Goal: Task Accomplishment & Management: Complete application form

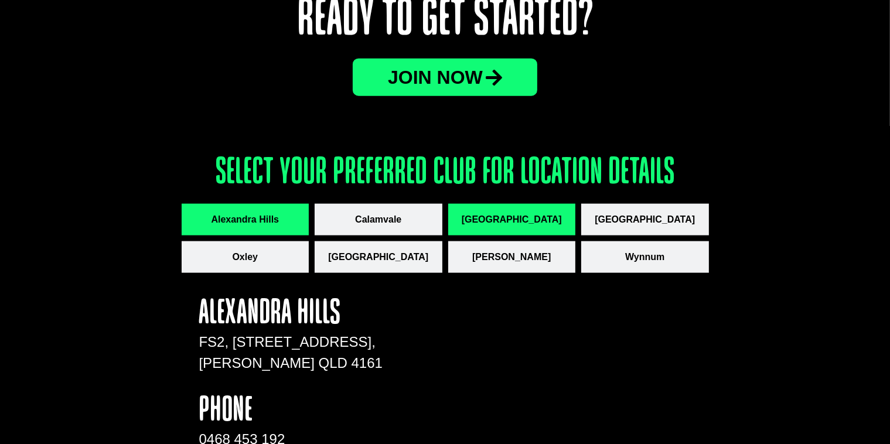
scroll to position [1581, 0]
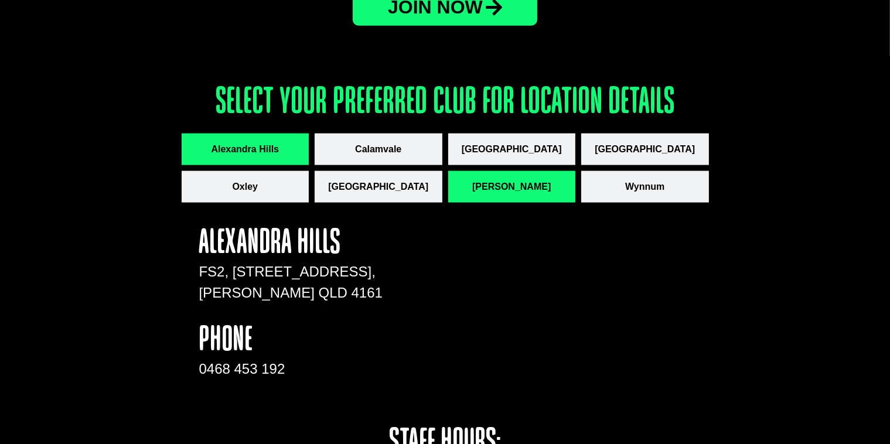
click at [506, 180] on span "[PERSON_NAME]" at bounding box center [511, 187] width 78 height 14
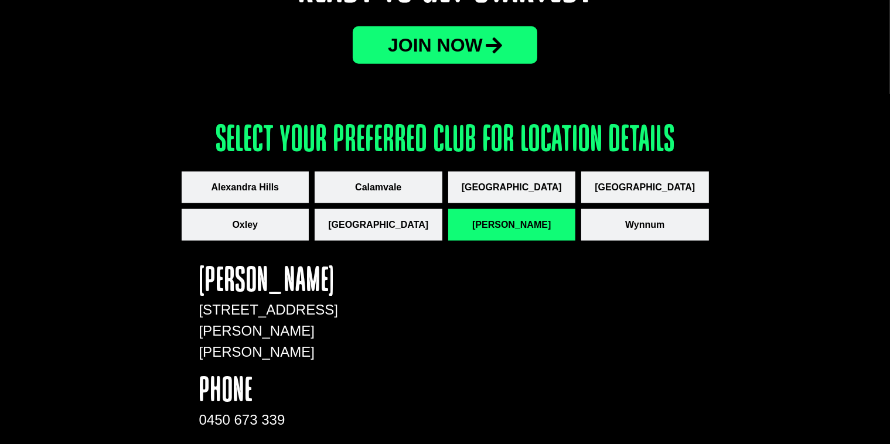
scroll to position [1523, 0]
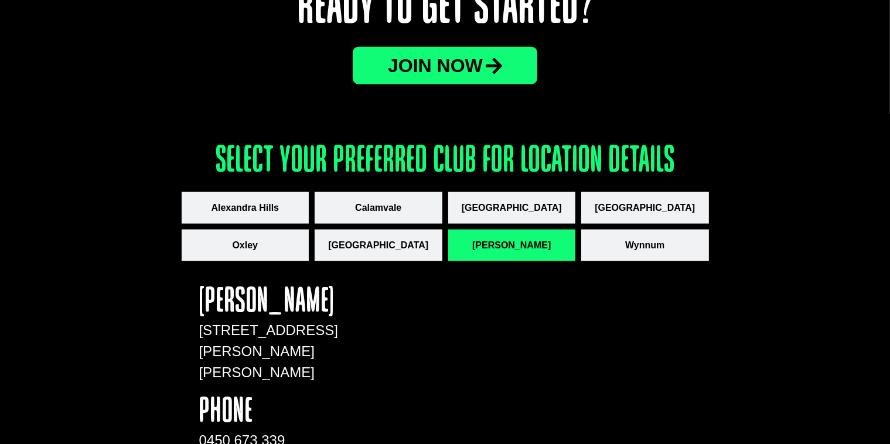
click at [455, 73] on span "JOin now" at bounding box center [435, 65] width 95 height 19
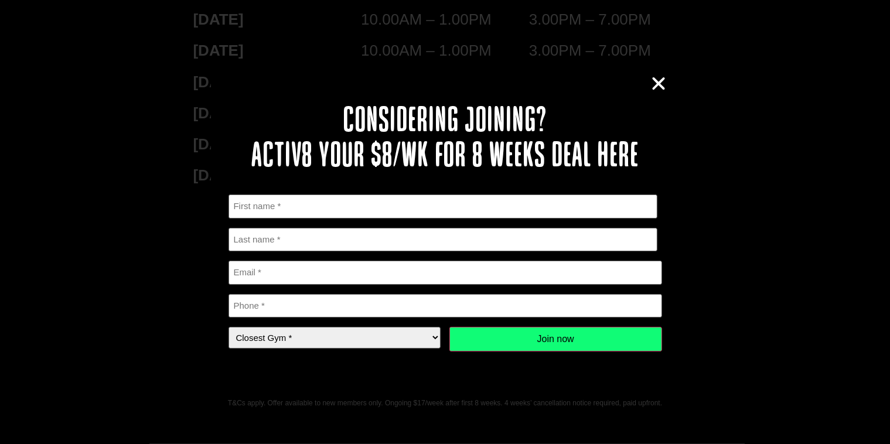
scroll to position [2082, 0]
click at [324, 197] on input "First" at bounding box center [442, 206] width 429 height 24
type input "[PERSON_NAME]"
type input "[EMAIL_ADDRESS][DOMAIN_NAME]"
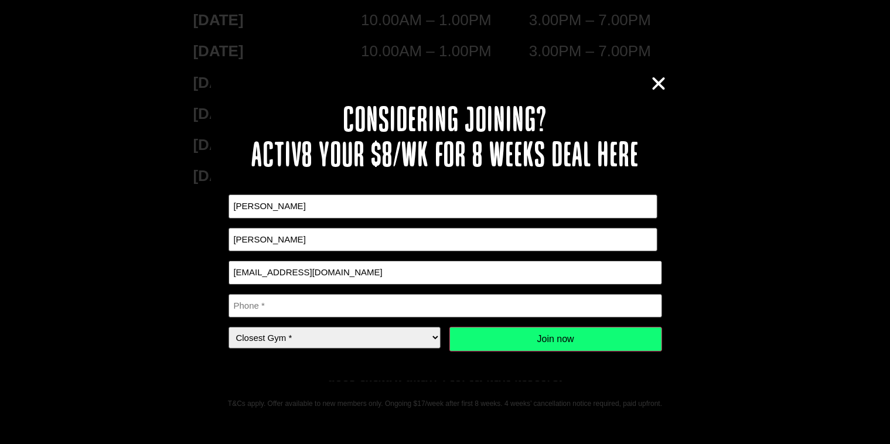
type input "0433748818"
click at [396, 329] on select "Closest Gym * [GEOGRAPHIC_DATA] [GEOGRAPHIC_DATA] [GEOGRAPHIC_DATA] [GEOGRAPHIC…" at bounding box center [334, 338] width 213 height 22
click at [228, 327] on select "Closest Gym * [GEOGRAPHIC_DATA] [GEOGRAPHIC_DATA] [GEOGRAPHIC_DATA] [GEOGRAPHIC…" at bounding box center [334, 338] width 213 height 22
click at [536, 340] on input "Join now" at bounding box center [555, 339] width 213 height 25
click at [537, 336] on input "Join now" at bounding box center [555, 339] width 213 height 25
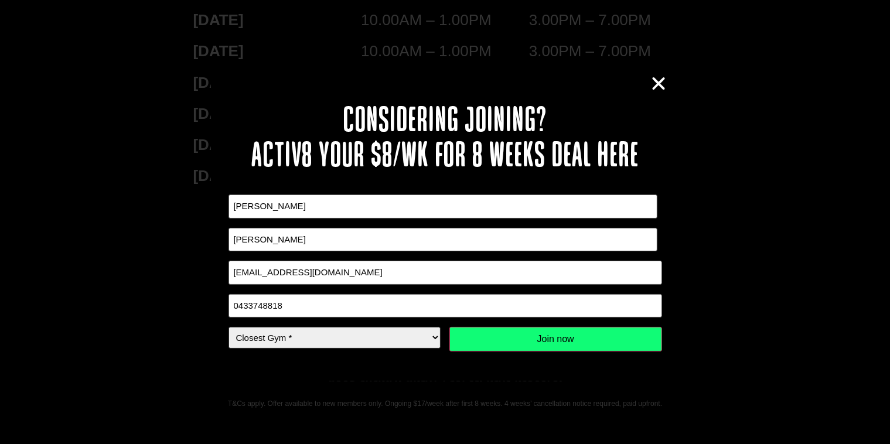
click at [383, 333] on select "Closest Gym * [GEOGRAPHIC_DATA] [GEOGRAPHIC_DATA] [GEOGRAPHIC_DATA] [GEOGRAPHIC…" at bounding box center [334, 338] width 213 height 22
click at [228, 327] on select "Closest Gym * [GEOGRAPHIC_DATA] [GEOGRAPHIC_DATA] [GEOGRAPHIC_DATA] [GEOGRAPHIC…" at bounding box center [334, 338] width 213 height 22
click at [511, 337] on input "Join now" at bounding box center [555, 339] width 213 height 25
drag, startPoint x: 392, startPoint y: 337, endPoint x: 379, endPoint y: 343, distance: 14.5
click at [392, 337] on select "Closest Gym * [GEOGRAPHIC_DATA] [GEOGRAPHIC_DATA] [GEOGRAPHIC_DATA] [GEOGRAPHIC…" at bounding box center [334, 338] width 213 height 22
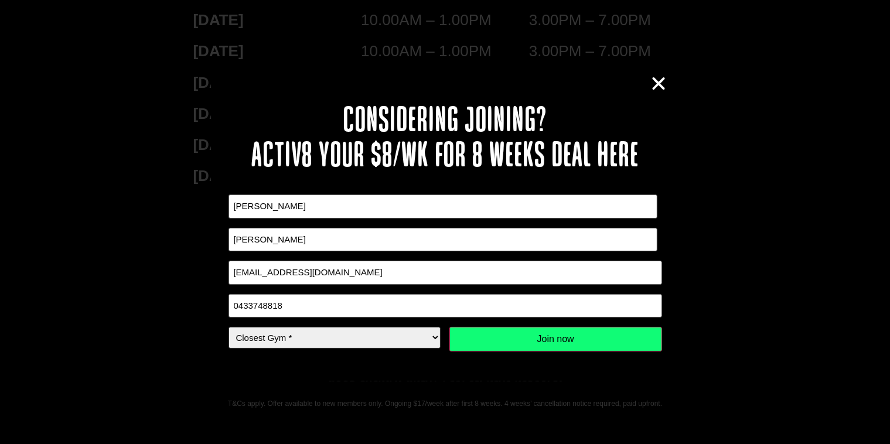
select select "Calamvale"
click at [228, 327] on select "Closest Gym * [GEOGRAPHIC_DATA] [GEOGRAPHIC_DATA] [GEOGRAPHIC_DATA] [GEOGRAPHIC…" at bounding box center [334, 338] width 213 height 22
click at [552, 343] on input "Join now" at bounding box center [555, 339] width 213 height 25
click at [679, 83] on div "Considering joining? Activ8 your $8/wk for 8 weeks deal here " * " indicates re…" at bounding box center [445, 222] width 890 height 444
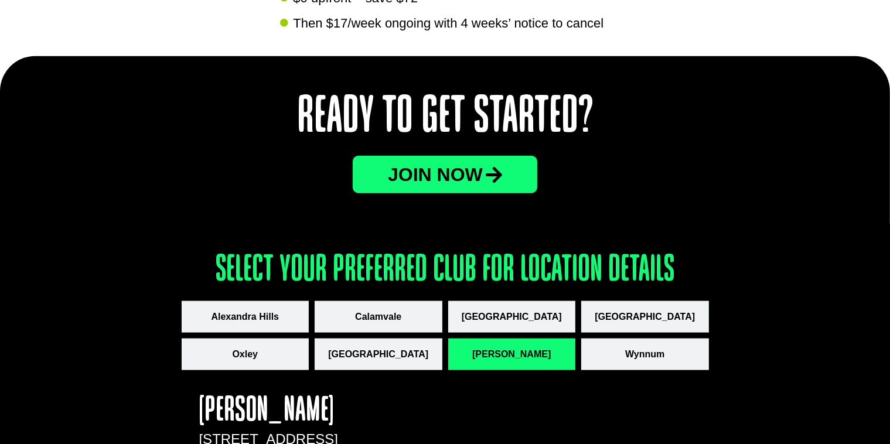
scroll to position [1406, 0]
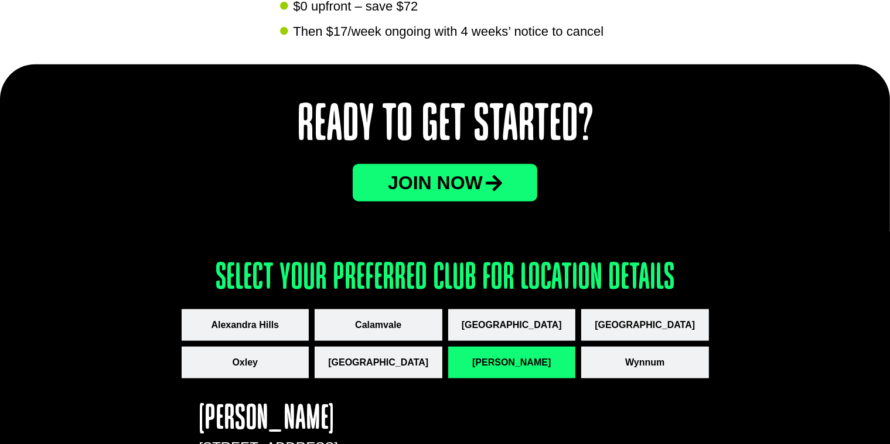
click at [446, 186] on span "JOin now" at bounding box center [435, 182] width 95 height 19
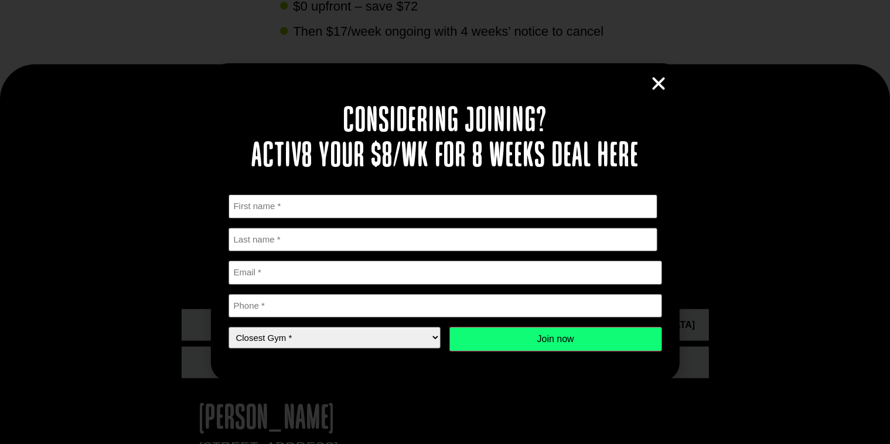
click at [301, 211] on input "First" at bounding box center [442, 206] width 429 height 24
type input "[PERSON_NAME]"
type input "[EMAIL_ADDRESS][DOMAIN_NAME]"
type input "0433748818"
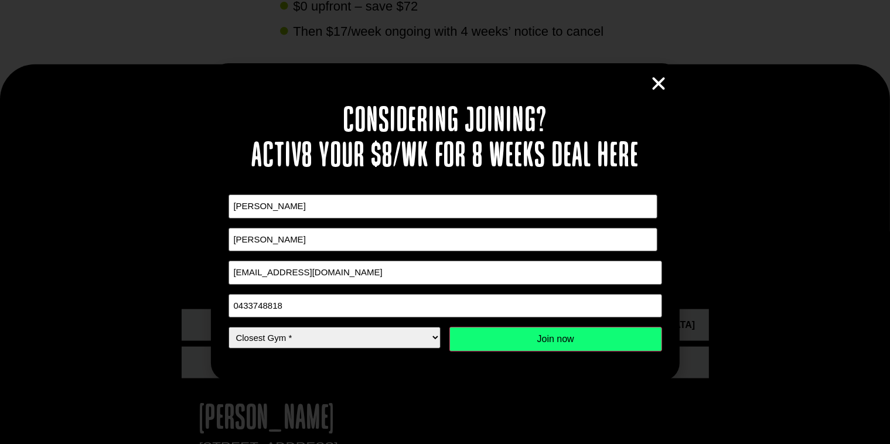
click at [370, 344] on select "Closest Gym * [GEOGRAPHIC_DATA] [GEOGRAPHIC_DATA] [GEOGRAPHIC_DATA] [GEOGRAPHIC…" at bounding box center [334, 338] width 213 height 22
click at [228, 327] on select "Closest Gym * [GEOGRAPHIC_DATA] [GEOGRAPHIC_DATA] [GEOGRAPHIC_DATA] [GEOGRAPHIC…" at bounding box center [334, 338] width 213 height 22
click at [385, 349] on select "Closest Gym * [GEOGRAPHIC_DATA] [GEOGRAPHIC_DATA] [GEOGRAPHIC_DATA] [GEOGRAPHIC…" at bounding box center [334, 338] width 213 height 22
select select "Calamvale"
click at [228, 327] on select "Closest Gym * [GEOGRAPHIC_DATA] [GEOGRAPHIC_DATA] [GEOGRAPHIC_DATA] [GEOGRAPHIC…" at bounding box center [334, 338] width 213 height 22
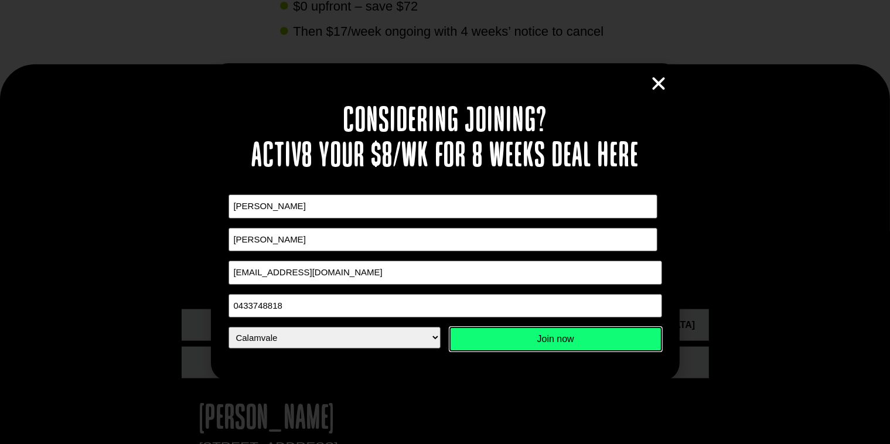
click at [504, 337] on input "Join now" at bounding box center [555, 339] width 213 height 25
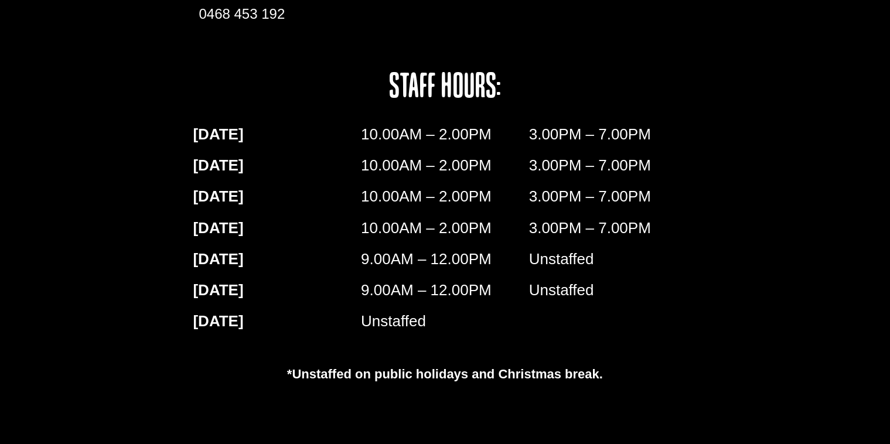
scroll to position [2082, 0]
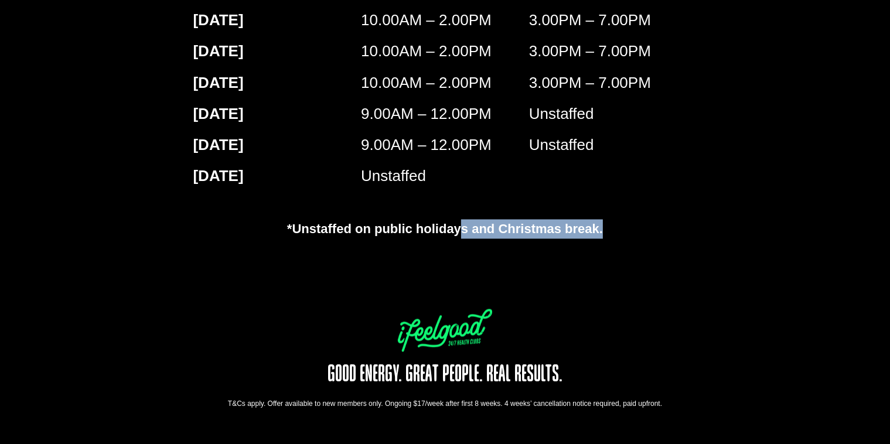
drag, startPoint x: 444, startPoint y: 253, endPoint x: 710, endPoint y: 286, distance: 267.9
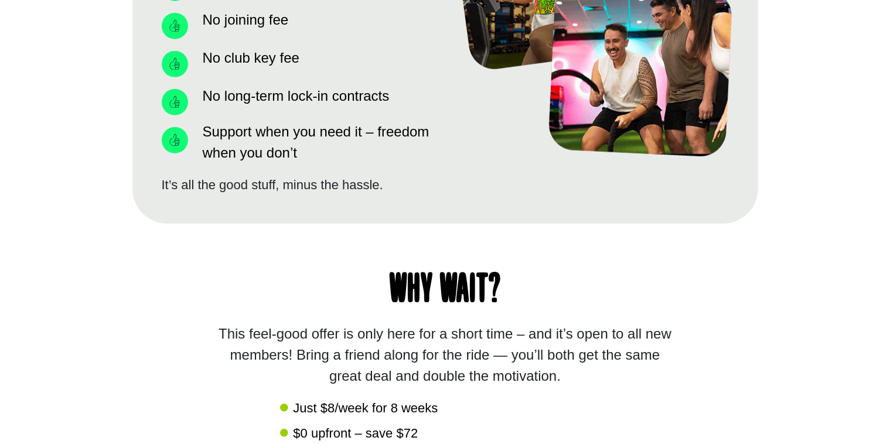
scroll to position [820, 0]
